Goal: Find specific page/section

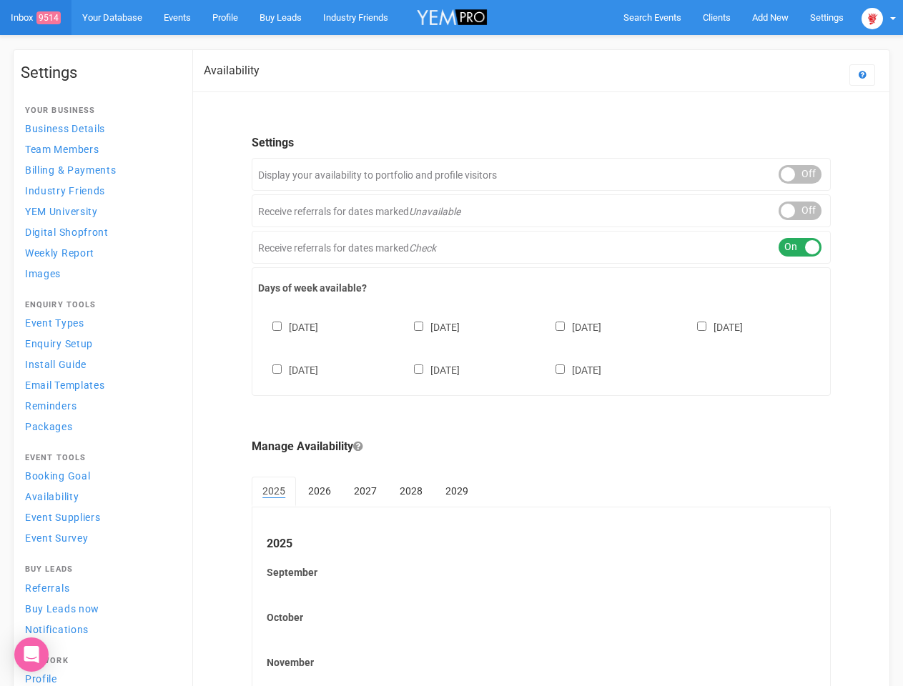
click at [451, 343] on div "[DATE] [DATE] [DATE] [DATE] [DATE] [DATE] [DATE]" at bounding box center [541, 342] width 566 height 86
click at [652, 17] on span "Search Events" at bounding box center [652, 17] width 58 height 11
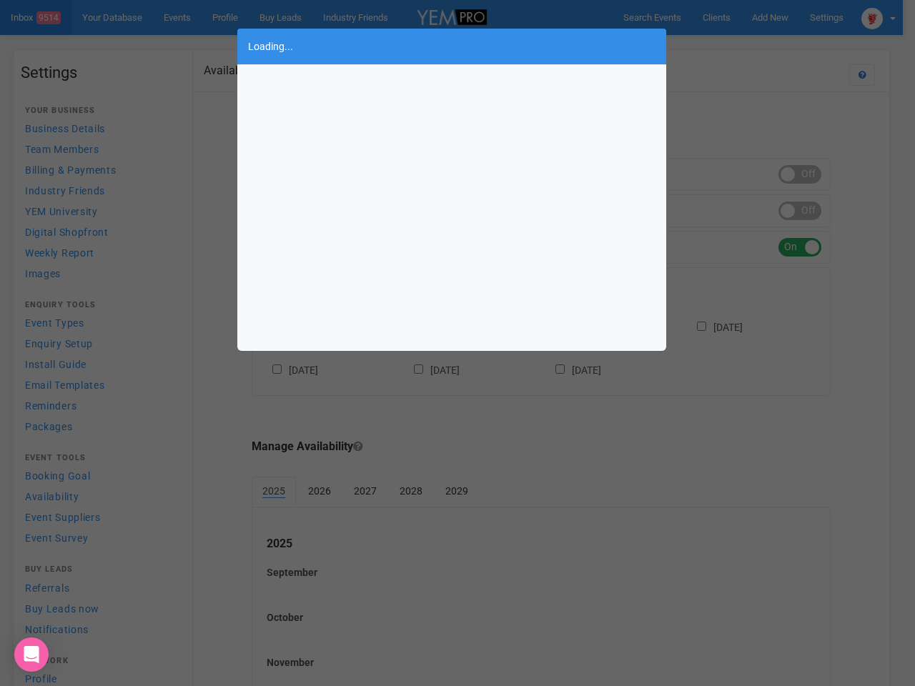
click at [770, 17] on div "Loading..." at bounding box center [457, 343] width 915 height 686
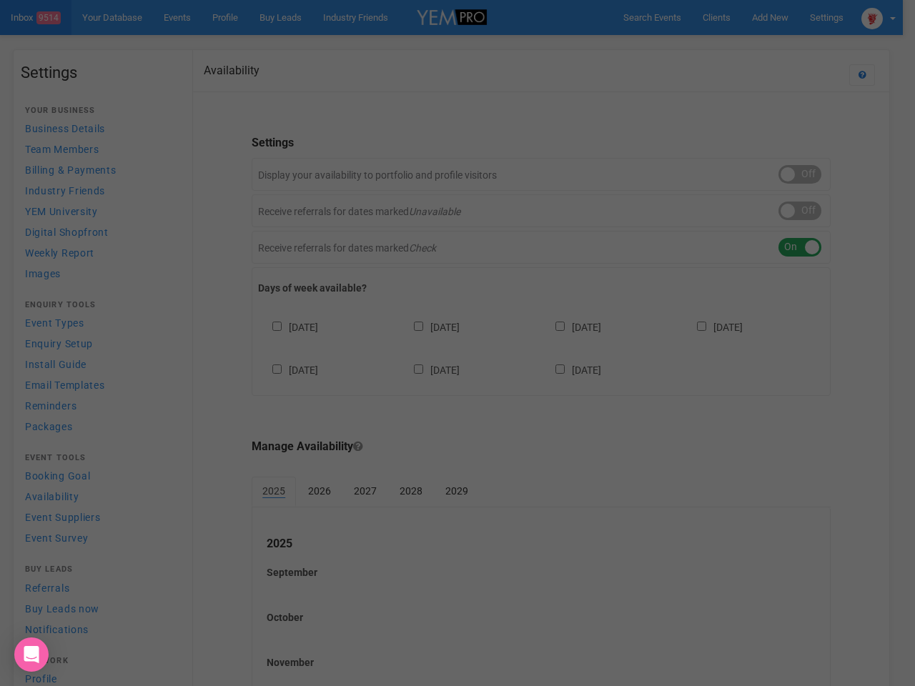
click at [737, 46] on div "Loading..." at bounding box center [457, 343] width 915 height 686
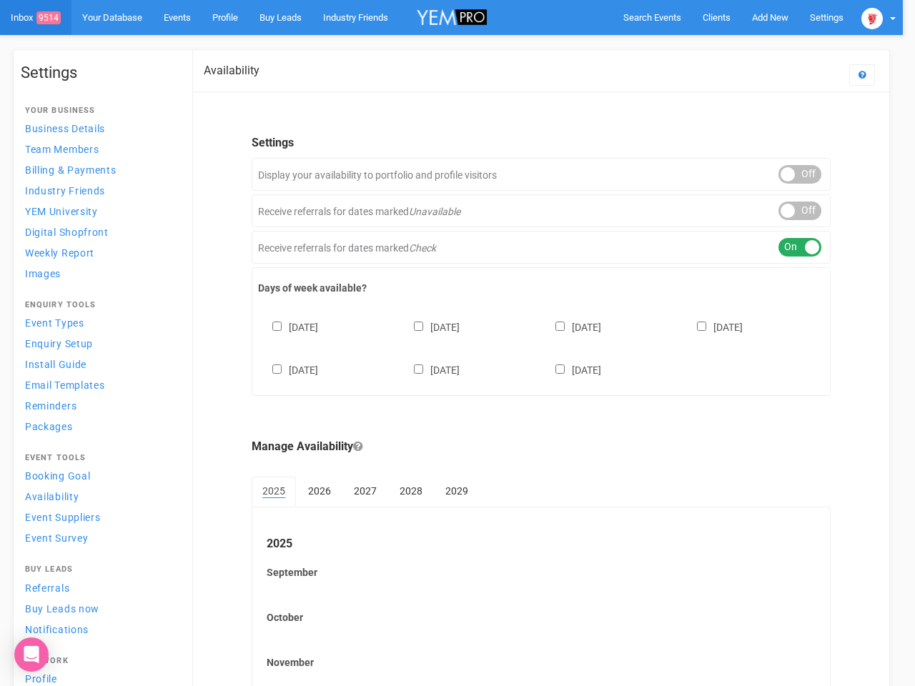
click at [879, 17] on div at bounding box center [457, 343] width 915 height 686
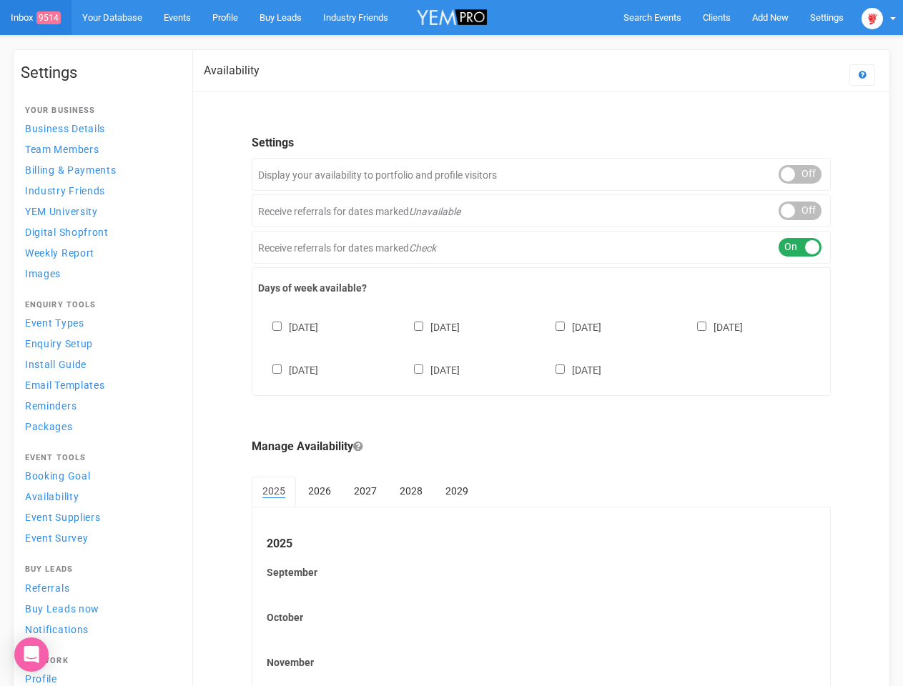
click at [800, 174] on div "ON OFF" at bounding box center [800, 174] width 43 height 19
click at [800, 211] on div "ON OFF" at bounding box center [800, 211] width 43 height 19
click at [800, 247] on div "ON OFF" at bounding box center [800, 247] width 43 height 19
click at [541, 347] on div "[DATE] [DATE] [DATE] [DATE] [DATE] [DATE] [DATE]" at bounding box center [541, 342] width 566 height 86
